Goal: Task Accomplishment & Management: Complete application form

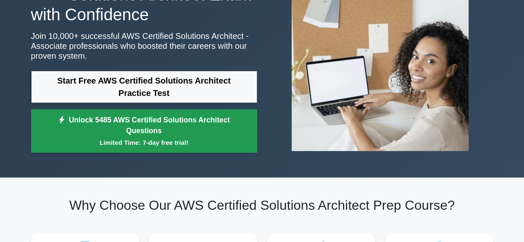
scroll to position [41, 0]
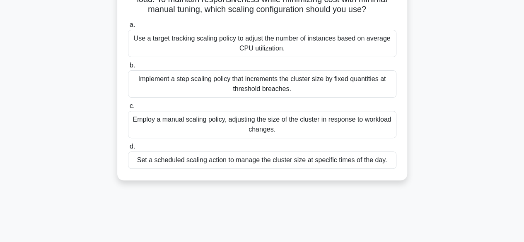
scroll to position [83, 0]
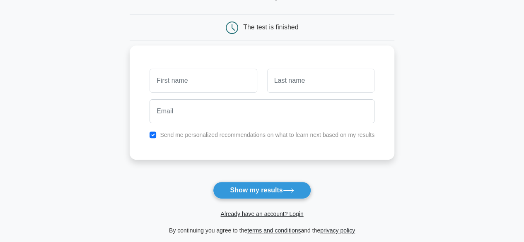
scroll to position [83, 0]
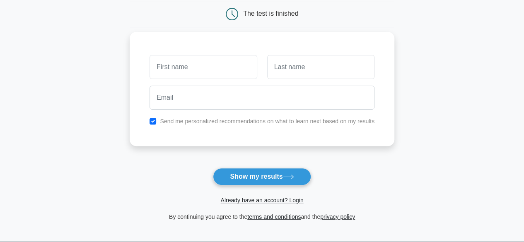
click at [178, 65] on input "text" at bounding box center [203, 67] width 107 height 24
type input "d"
